Goal: Information Seeking & Learning: Find specific fact

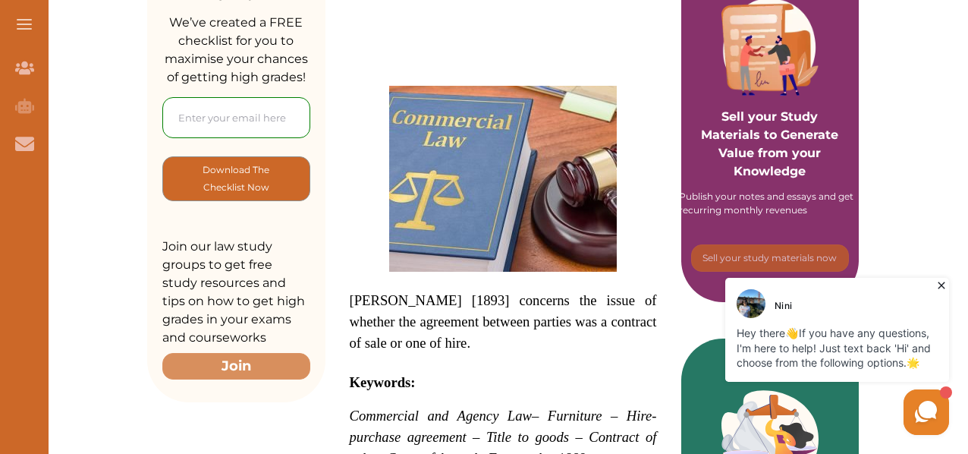
scroll to position [152, 0]
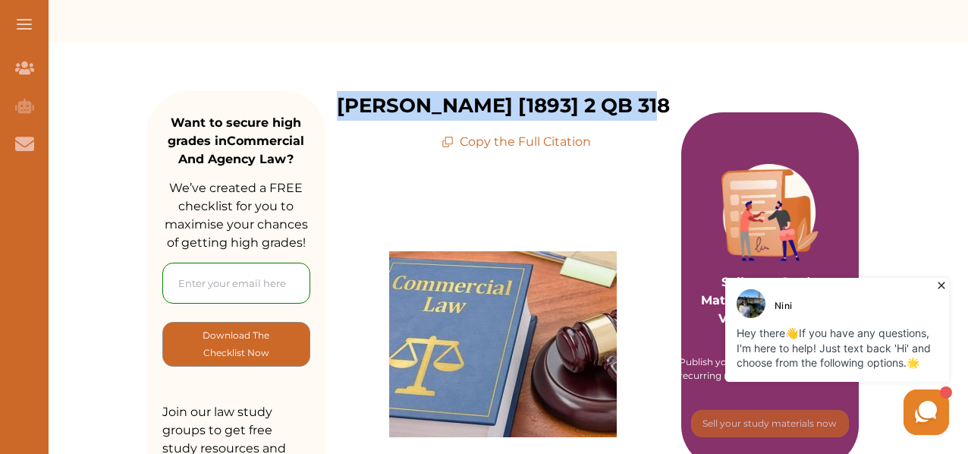
drag, startPoint x: 364, startPoint y: 105, endPoint x: 650, endPoint y: 94, distance: 286.3
click at [650, 94] on div "[PERSON_NAME] [1893] 2 QB 318 Copy the Full Citation" at bounding box center [504, 121] width 356 height 60
copy p "[PERSON_NAME] [1893] 2 QB 318"
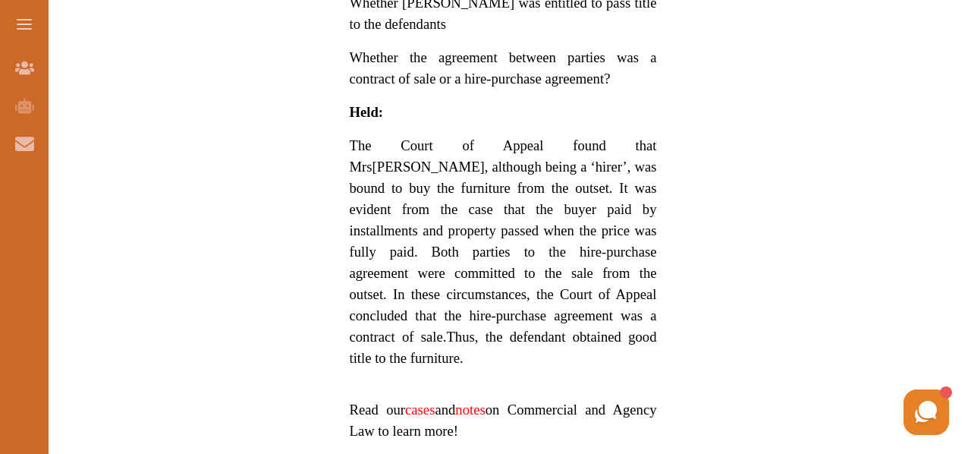
scroll to position [1290, 0]
